Goal: Communication & Community: Answer question/provide support

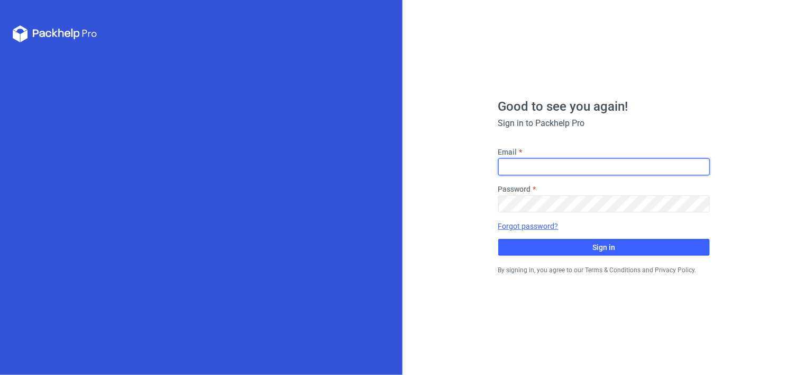
click at [534, 167] on input "Email" at bounding box center [604, 166] width 212 height 17
type input "[PERSON_NAME][EMAIL_ADDRESS][DOMAIN_NAME]"
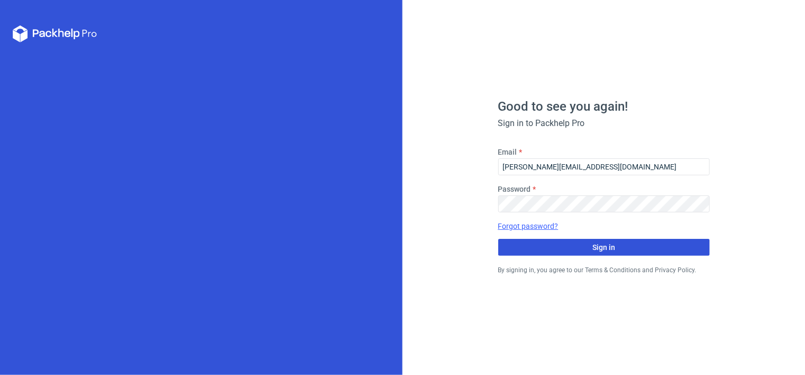
click at [590, 248] on button "Sign in" at bounding box center [604, 247] width 212 height 17
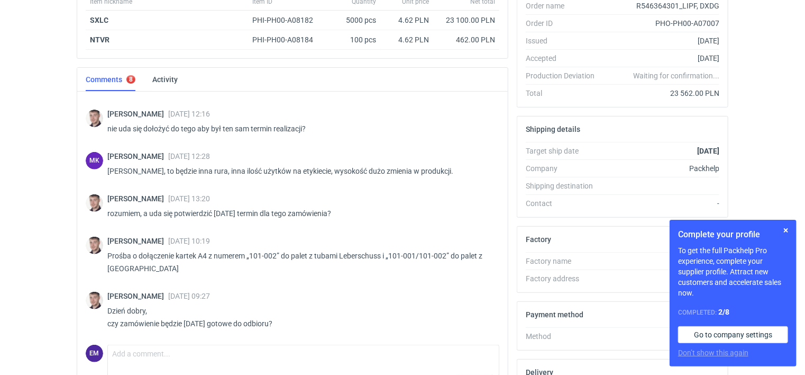
scroll to position [212, 0]
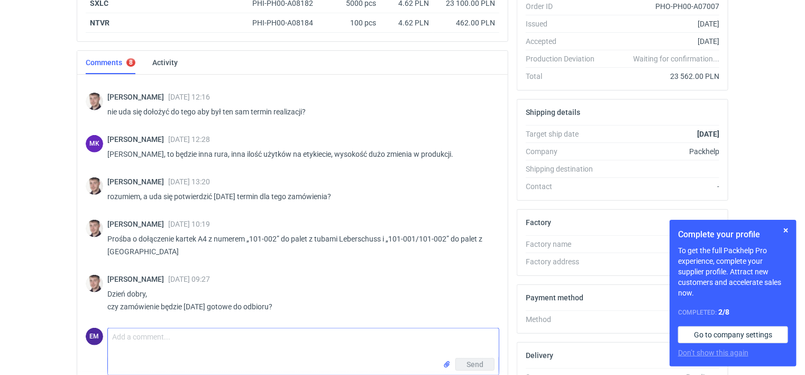
click at [127, 338] on textarea "Comment message" at bounding box center [303, 343] width 391 height 30
type textarea "Dzień dobry, [PERSON_NAME] powinna w niedługim czasie przygotować raport."
click at [469, 365] on span "Send" at bounding box center [475, 363] width 17 height 7
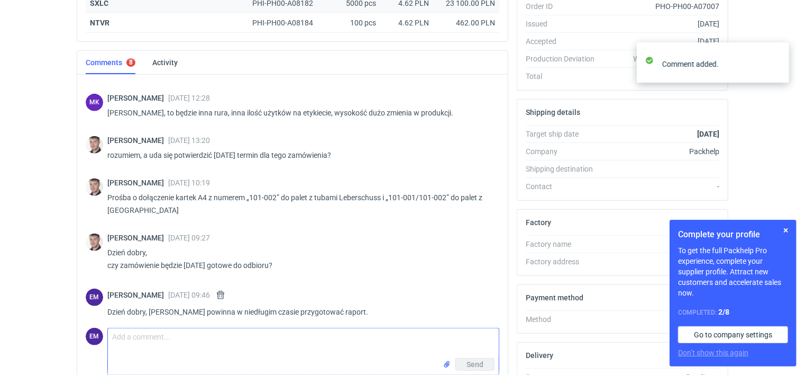
scroll to position [255, 0]
